Goal: Navigation & Orientation: Find specific page/section

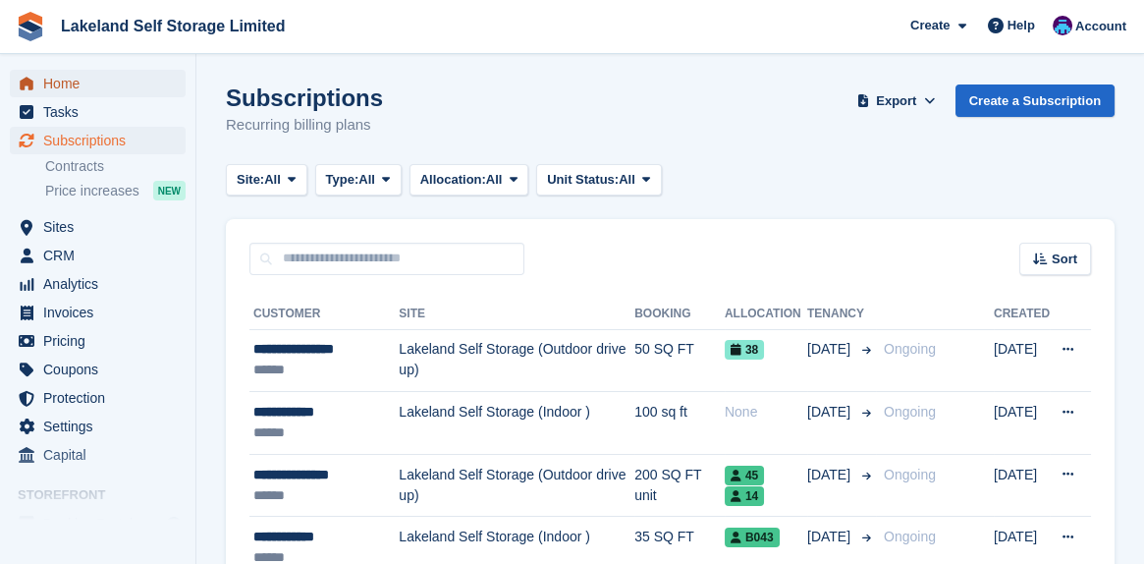
click at [79, 83] on span "Home" at bounding box center [102, 83] width 118 height 27
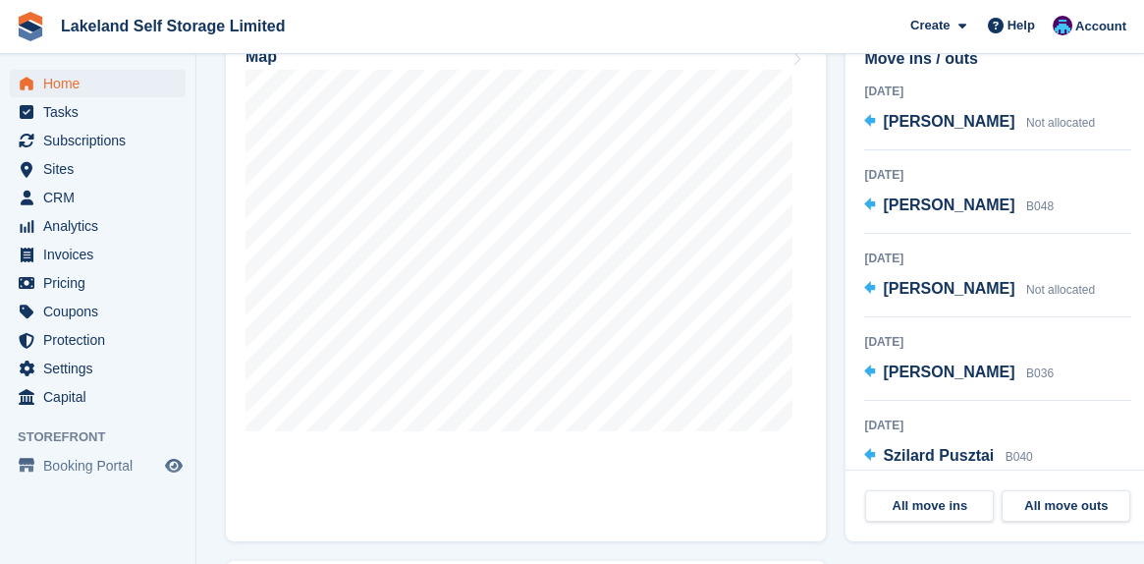
scroll to position [687, 0]
